Goal: Task Accomplishment & Management: Use online tool/utility

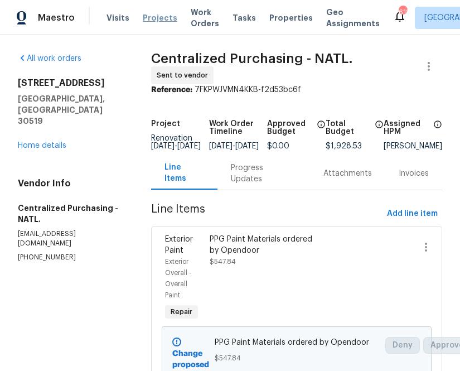
click at [148, 20] on span "Projects" at bounding box center [160, 17] width 35 height 11
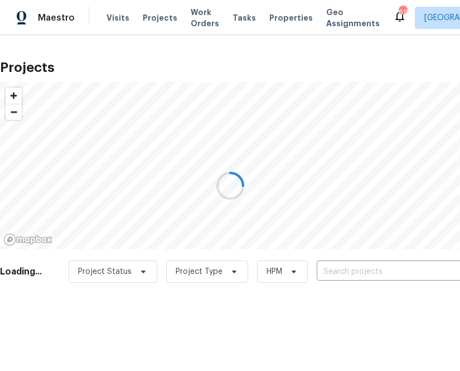
click at [349, 273] on div at bounding box center [230, 185] width 460 height 371
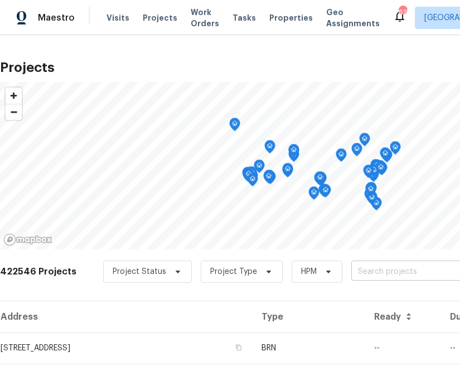
click at [351, 270] on input "text" at bounding box center [415, 271] width 128 height 17
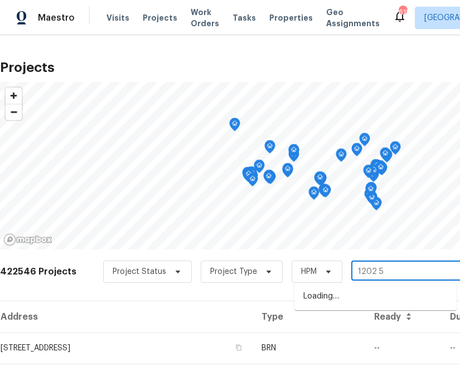
type input "1202 52"
click at [366, 307] on ul "[STREET_ADDRESS]" at bounding box center [375, 296] width 162 height 27
click at [366, 299] on li "[STREET_ADDRESS]" at bounding box center [375, 296] width 162 height 18
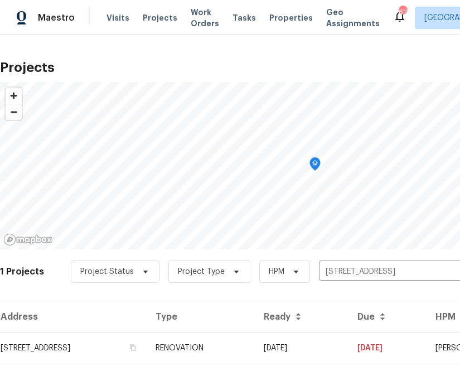
scroll to position [28, 0]
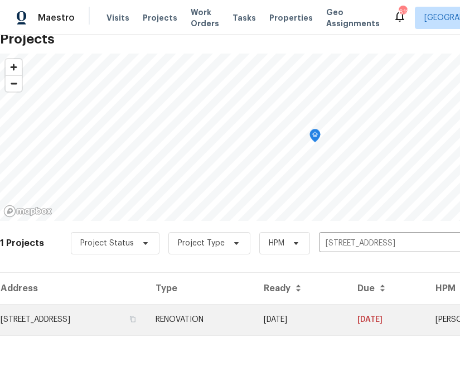
click at [101, 315] on td "[STREET_ADDRESS]" at bounding box center [73, 319] width 147 height 31
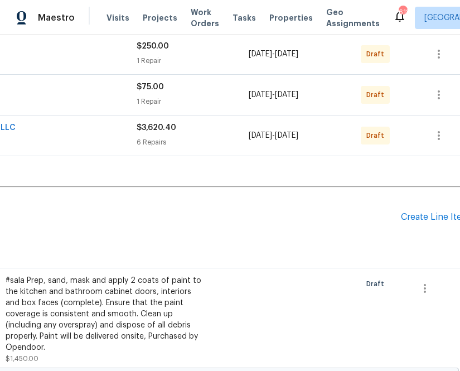
scroll to position [215, 170]
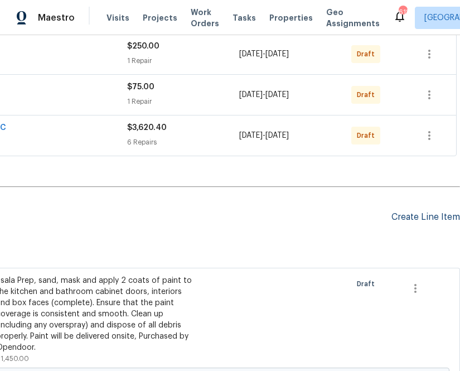
click at [434, 216] on div "Create Line Item" at bounding box center [426, 217] width 69 height 11
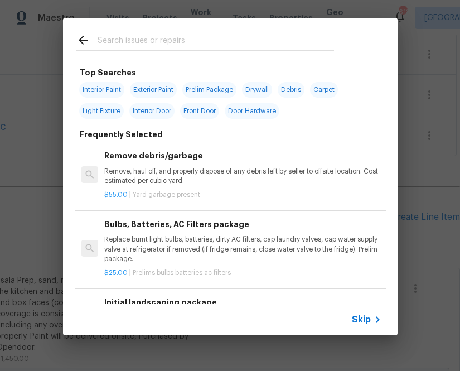
click at [360, 308] on div "Skip" at bounding box center [230, 319] width 335 height 31
click at [359, 320] on span "Skip" at bounding box center [361, 319] width 19 height 11
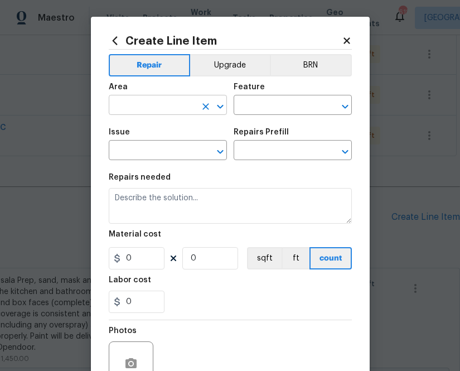
click at [157, 114] on input "text" at bounding box center [152, 106] width 87 height 17
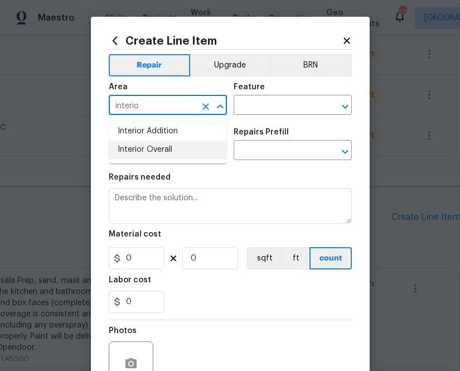
click at [162, 156] on li "Interior Overall" at bounding box center [168, 150] width 118 height 18
type input "Interior Overall"
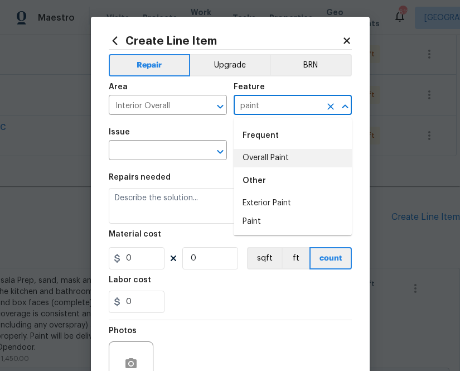
click at [257, 152] on li "Overall Paint" at bounding box center [293, 158] width 118 height 18
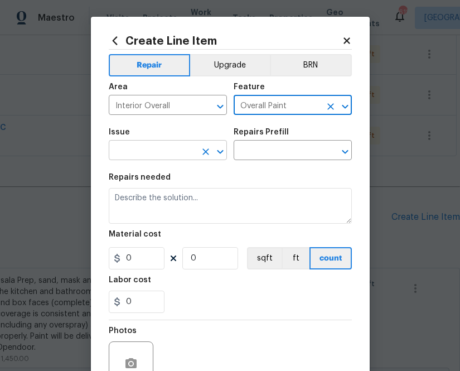
type input "Overall Paint"
click at [149, 152] on input "text" at bounding box center [152, 151] width 87 height 17
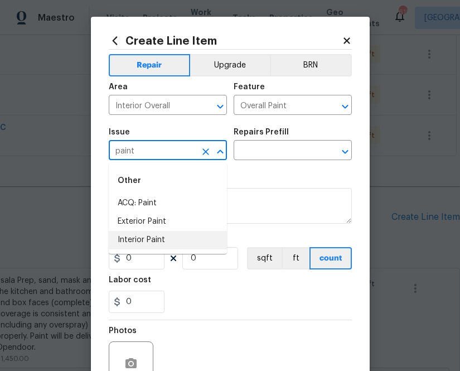
click at [162, 236] on li "Interior Paint" at bounding box center [168, 240] width 118 height 18
type input "Interior Paint"
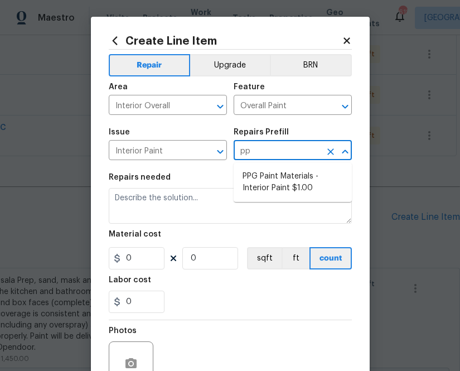
type input "ppg"
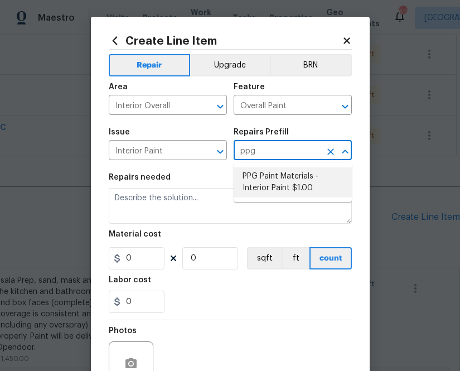
click at [293, 182] on li "PPG Paint Materials - Interior Paint $1.00" at bounding box center [293, 182] width 118 height 30
type textarea "PPG Paint Materials ordered by Opendoor"
type input "1"
type input "PPG Paint Materials - Interior Paint $1.00"
type input "1"
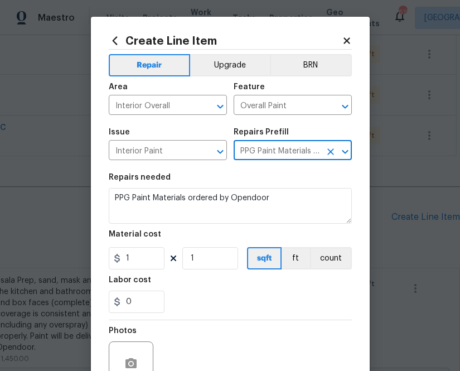
type input "PPG Paint Materials - Interior Paint $1.00"
click at [129, 260] on input "1" at bounding box center [137, 258] width 56 height 22
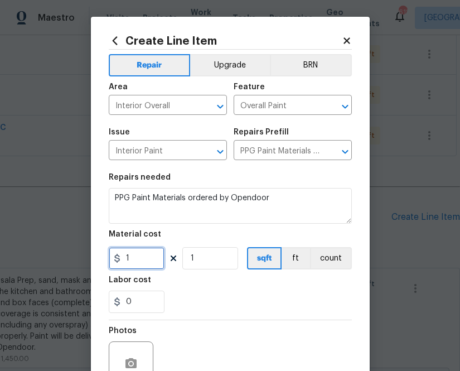
click at [129, 260] on input "1" at bounding box center [137, 258] width 56 height 22
paste input "910.06"
type input "910.06"
click at [194, 278] on div "Labor cost" at bounding box center [230, 283] width 243 height 15
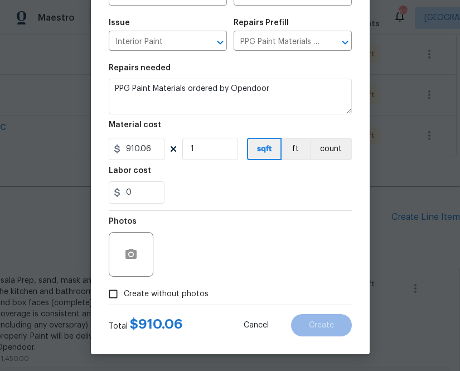
click at [171, 289] on span "Create without photos" at bounding box center [166, 294] width 85 height 12
click at [124, 289] on input "Create without photos" at bounding box center [113, 293] width 21 height 21
checkbox input "true"
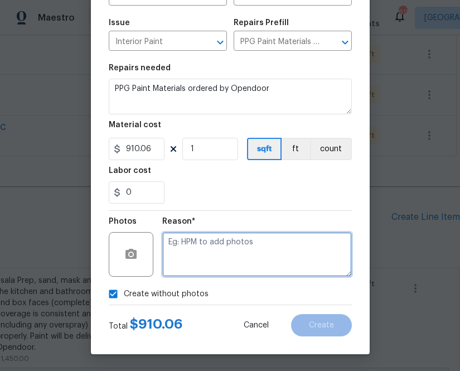
click at [200, 253] on textarea at bounding box center [257, 254] width 190 height 45
type textarea "n.a"
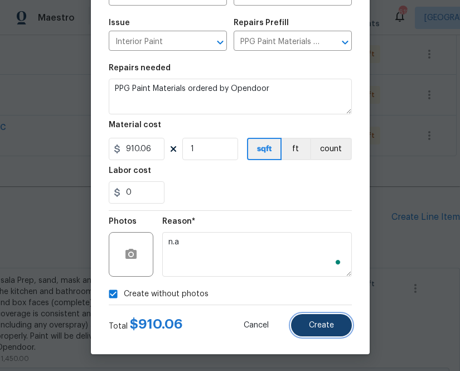
click at [321, 315] on button "Create" at bounding box center [321, 325] width 61 height 22
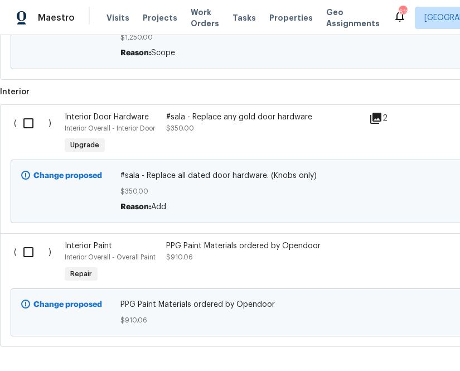
scroll to position [1161, 0]
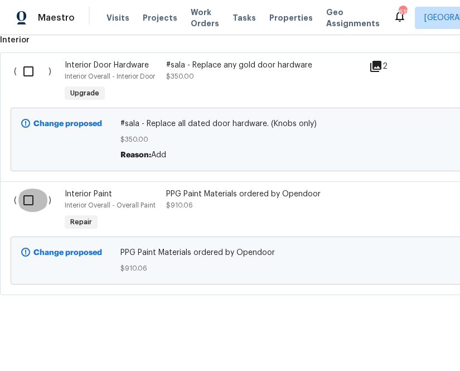
click at [31, 199] on input "checkbox" at bounding box center [33, 200] width 32 height 23
checkbox input "true"
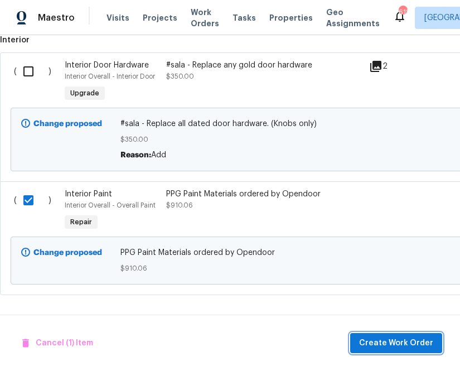
click at [393, 349] on span "Create Work Order" at bounding box center [396, 343] width 74 height 14
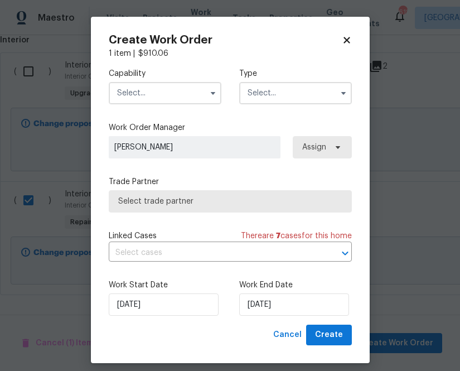
click at [158, 104] on div "Capability Type" at bounding box center [230, 86] width 243 height 54
click at [158, 95] on input "text" at bounding box center [165, 93] width 113 height 22
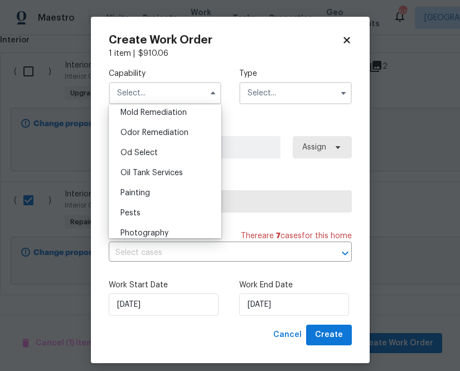
scroll to position [862, 0]
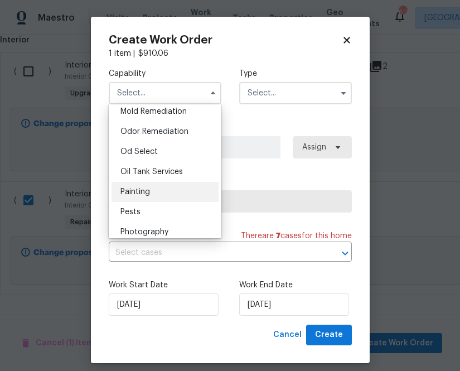
click at [189, 195] on div "Painting" at bounding box center [165, 192] width 107 height 20
type input "Painting"
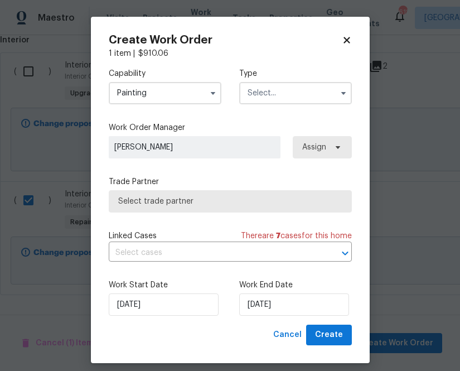
click at [270, 100] on input "text" at bounding box center [295, 93] width 113 height 22
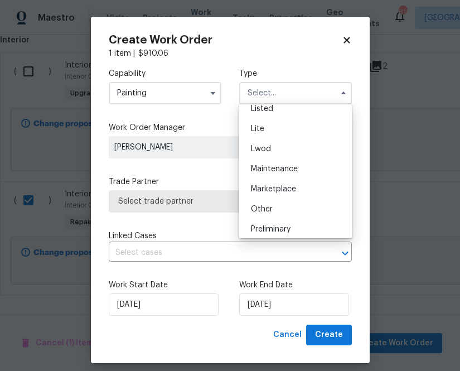
scroll to position [253, 0]
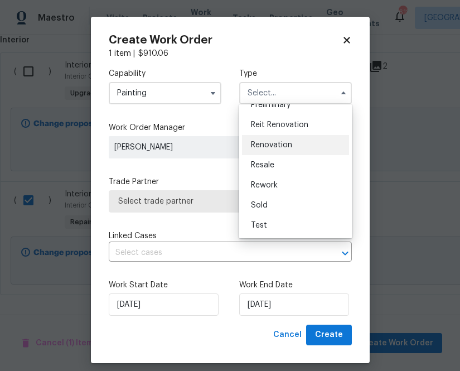
click at [280, 146] on span "Renovation" at bounding box center [271, 145] width 41 height 8
type input "Renovation"
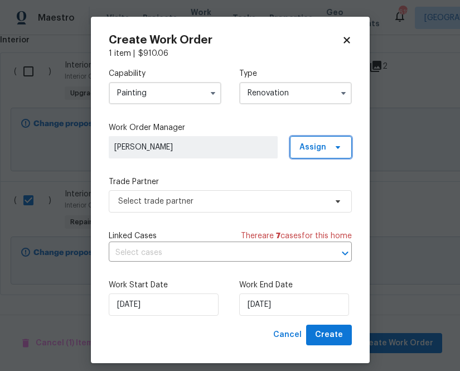
click at [310, 144] on span "Assign" at bounding box center [312, 147] width 27 height 11
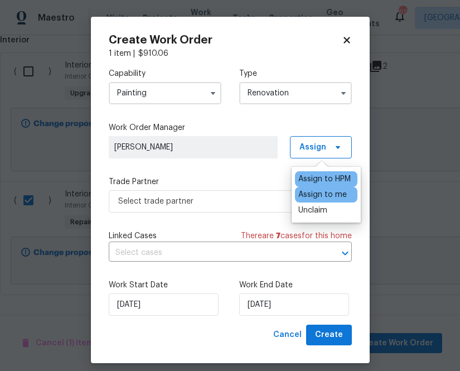
click at [309, 194] on div "Assign to me" at bounding box center [322, 194] width 49 height 11
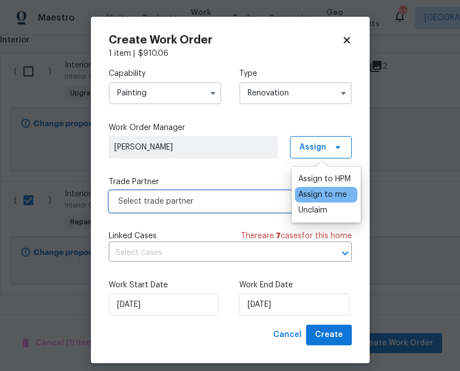
click at [225, 200] on span "Select trade partner" at bounding box center [222, 201] width 208 height 11
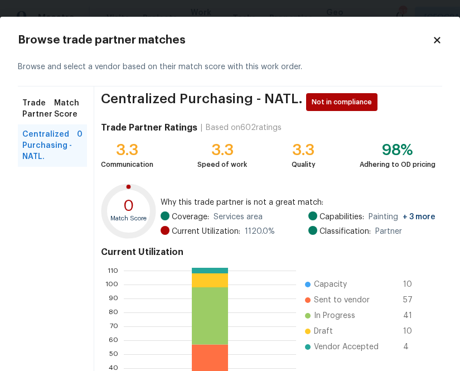
scroll to position [119, 0]
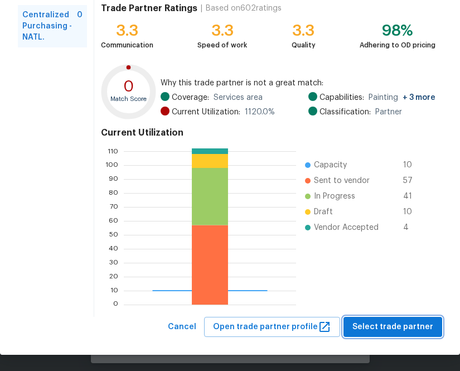
click at [390, 330] on span "Select trade partner" at bounding box center [392, 327] width 81 height 14
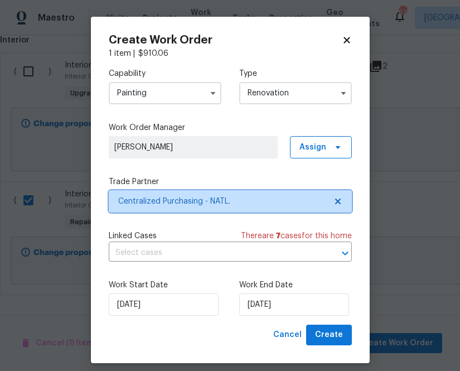
scroll to position [0, 0]
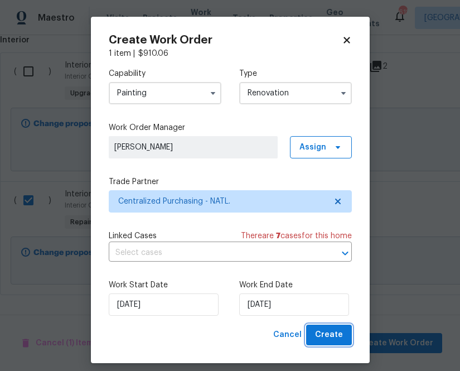
click at [330, 334] on span "Create" at bounding box center [329, 335] width 28 height 14
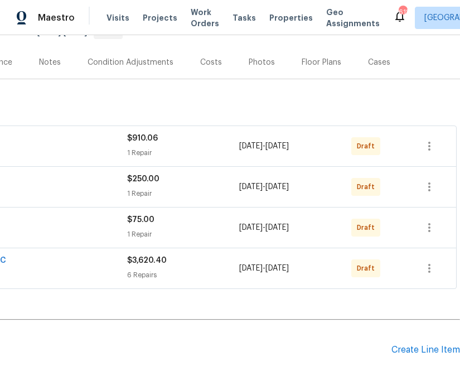
scroll to position [123, 0]
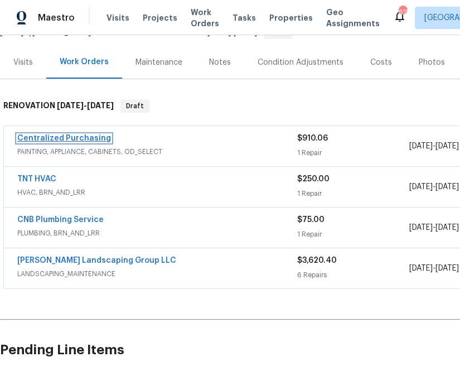
click at [98, 137] on link "Centralized Purchasing" at bounding box center [64, 138] width 94 height 8
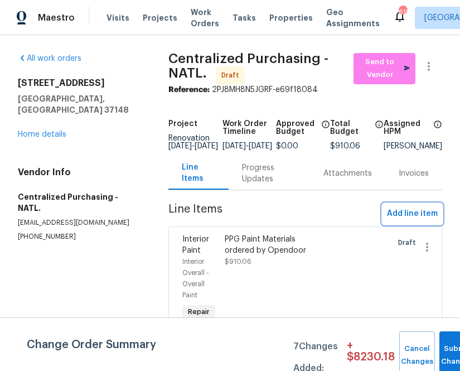
click at [405, 218] on span "Add line item" at bounding box center [412, 214] width 51 height 14
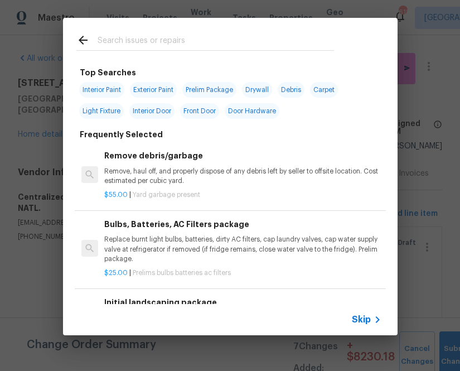
click at [355, 316] on span "Skip" at bounding box center [361, 319] width 19 height 11
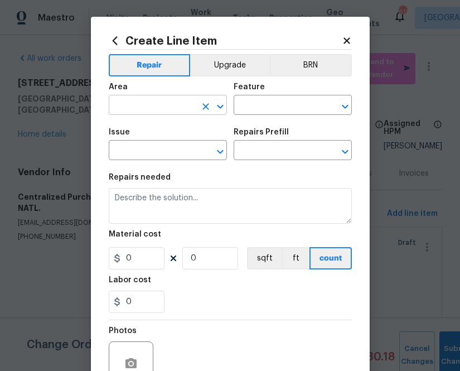
click at [123, 101] on input "text" at bounding box center [152, 106] width 87 height 17
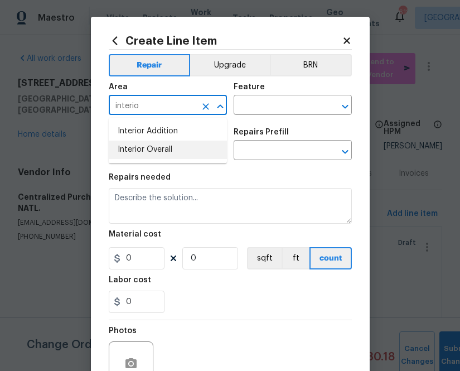
click at [169, 146] on li "Interior Overall" at bounding box center [168, 150] width 118 height 18
type input "Interior Overall"
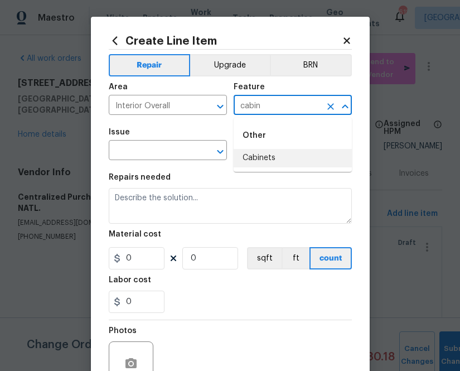
click at [244, 153] on li "Cabinets" at bounding box center [293, 158] width 118 height 18
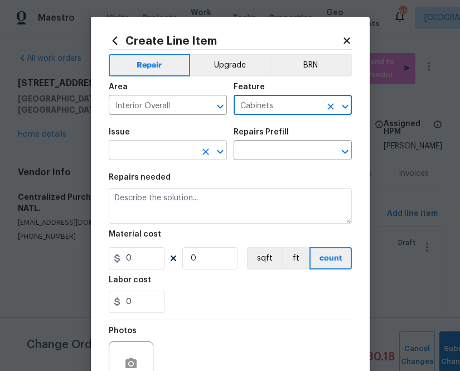
type input "Cabinets"
click at [122, 160] on input "text" at bounding box center [152, 151] width 87 height 17
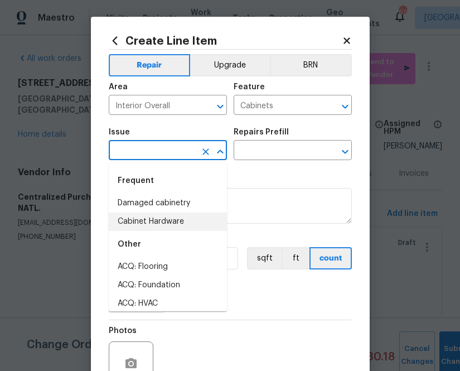
click at [138, 224] on li "Cabinet Hardware" at bounding box center [168, 221] width 118 height 18
type input "Cabinet Hardware"
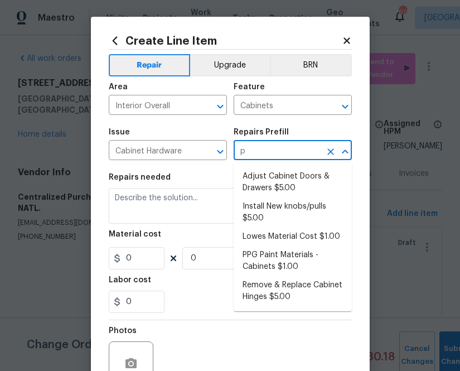
type input "pp"
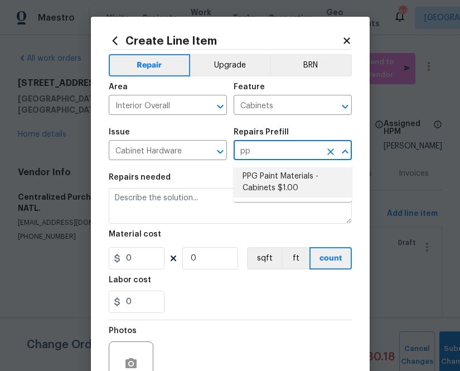
click at [257, 194] on li "PPG Paint Materials - Cabinets $1.00" at bounding box center [293, 182] width 118 height 30
type input "PPG Paint Materials - Cabinets $1.00"
type textarea "PPG Paint Materials ordered by Opendoor"
type input "1"
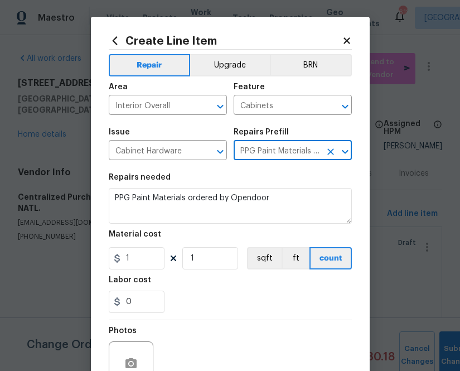
type input "PPG Paint Materials - Cabinets $1.00"
click at [140, 262] on input "1" at bounding box center [137, 258] width 56 height 22
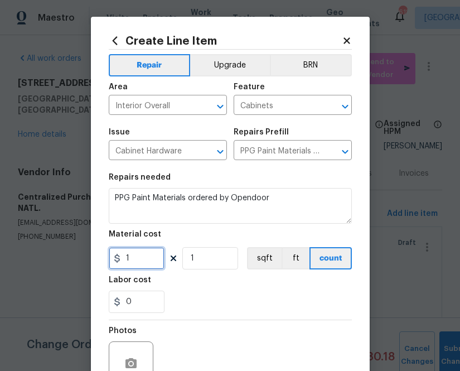
click at [140, 262] on input "1" at bounding box center [137, 258] width 56 height 22
paste input "246.2"
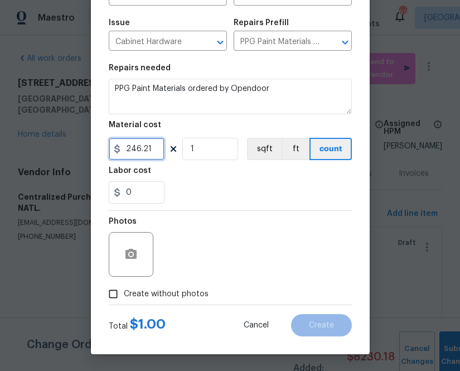
type input "246.21"
click at [178, 293] on span "Create without photos" at bounding box center [166, 294] width 85 height 12
click at [124, 293] on input "Create without photos" at bounding box center [113, 293] width 21 height 21
checkbox input "true"
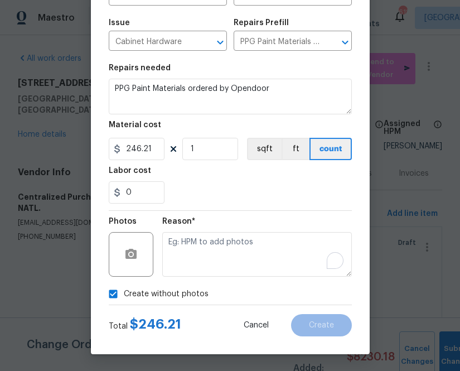
click at [201, 247] on textarea "To enrich screen reader interactions, please activate Accessibility in Grammarl…" at bounding box center [257, 254] width 190 height 45
type textarea "n.a"
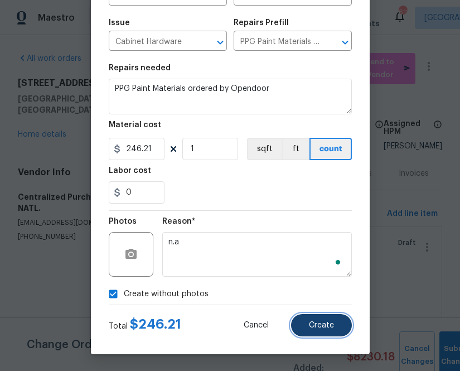
click at [325, 325] on span "Create" at bounding box center [321, 325] width 25 height 8
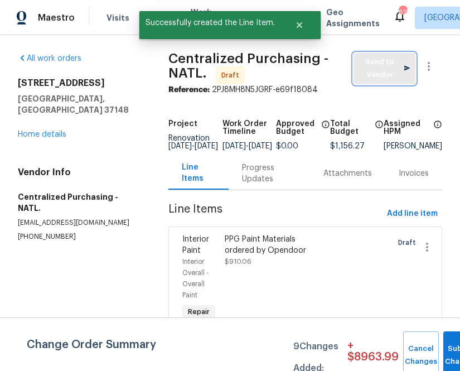
click at [396, 62] on span "Send to Vendor" at bounding box center [384, 69] width 51 height 26
